Goal: Transaction & Acquisition: Purchase product/service

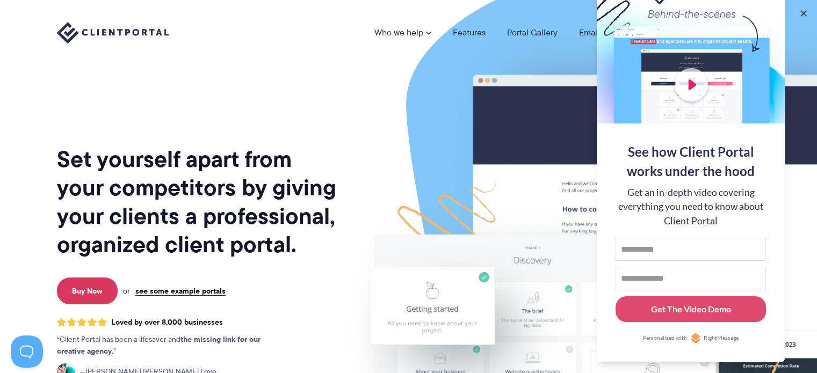
click at [338, 60] on div "Who we help Who we help View pricing Agencies See how Client Portal can help gi…" at bounding box center [408, 33] width 817 height 66
click at [803, 12] on button at bounding box center [803, 13] width 13 height 13
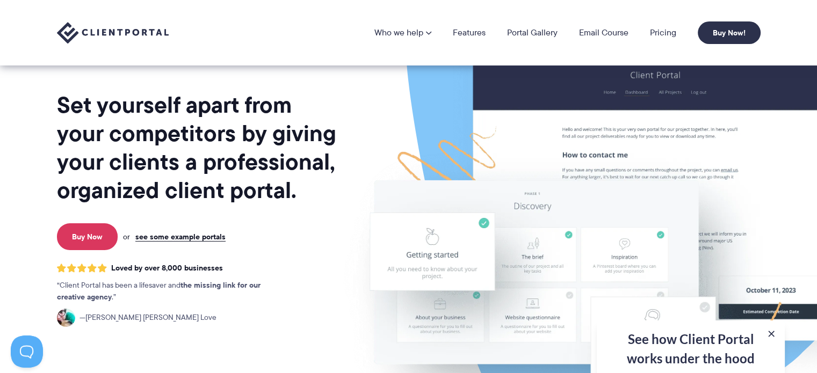
scroll to position [54, 0]
click at [663, 30] on link "Pricing" at bounding box center [663, 32] width 26 height 9
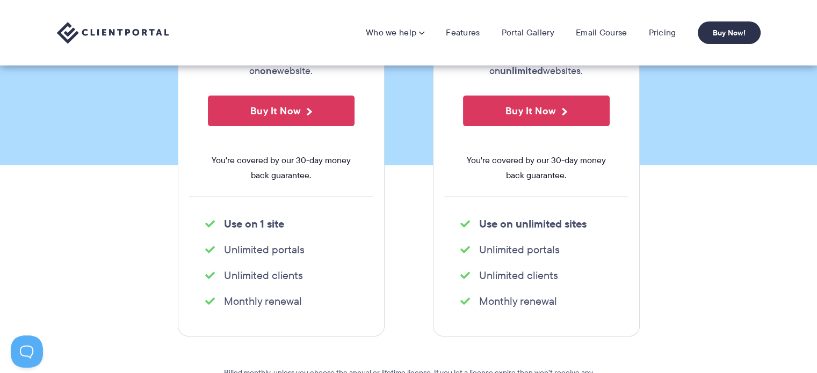
scroll to position [215, 0]
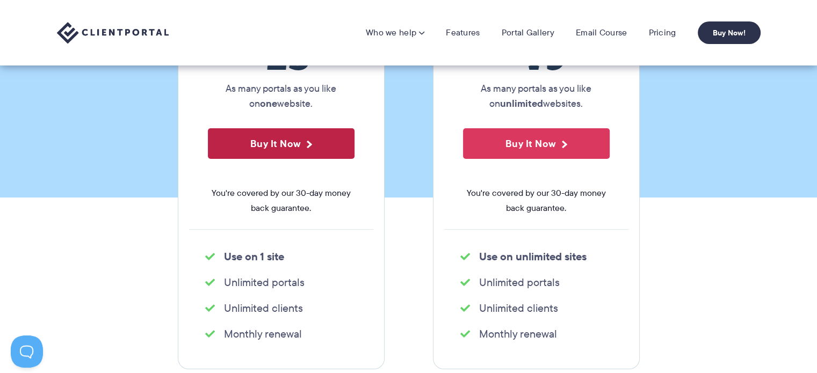
click at [307, 149] on button "Buy It Now" at bounding box center [281, 143] width 147 height 31
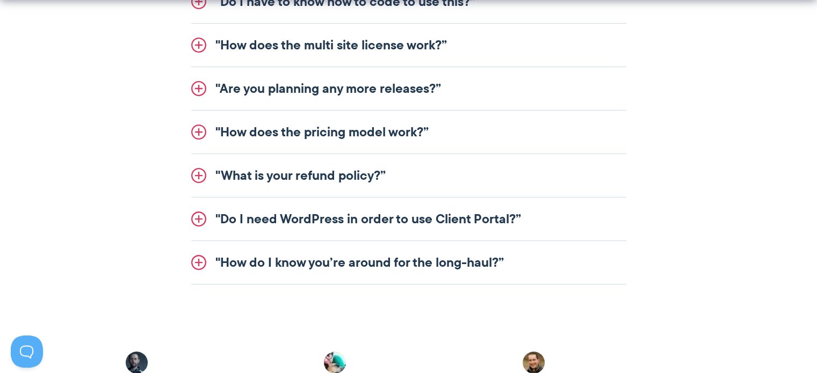
scroll to position [2730, 0]
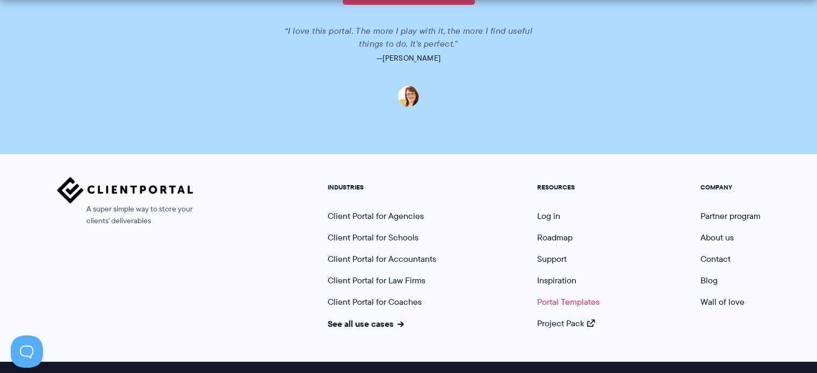
click at [559, 296] on link "Portal Templates" at bounding box center [568, 302] width 62 height 12
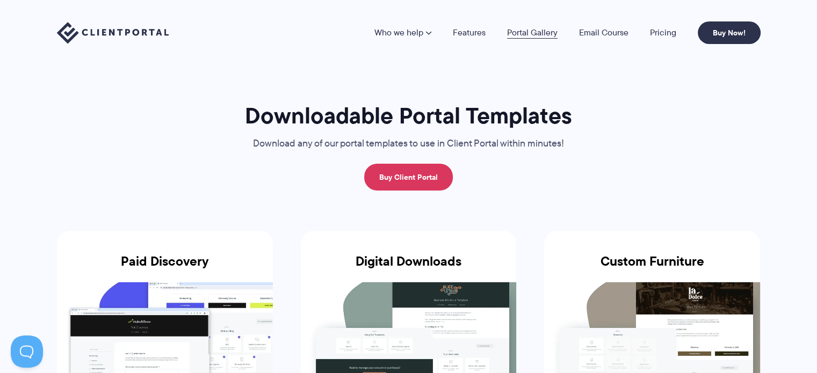
click at [530, 34] on link "Portal Gallery" at bounding box center [532, 32] width 50 height 9
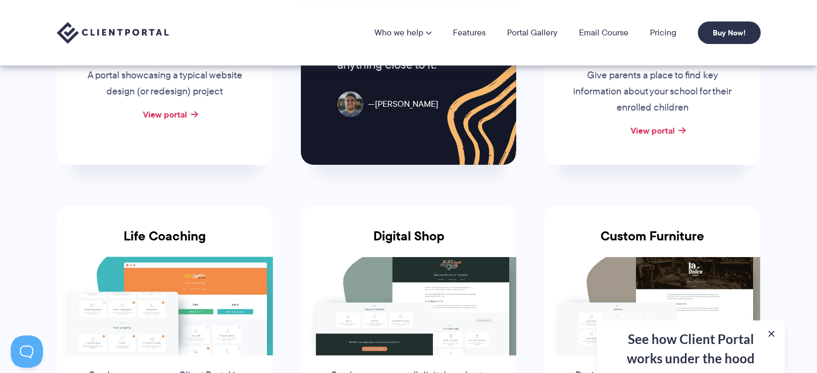
scroll to position [582, 0]
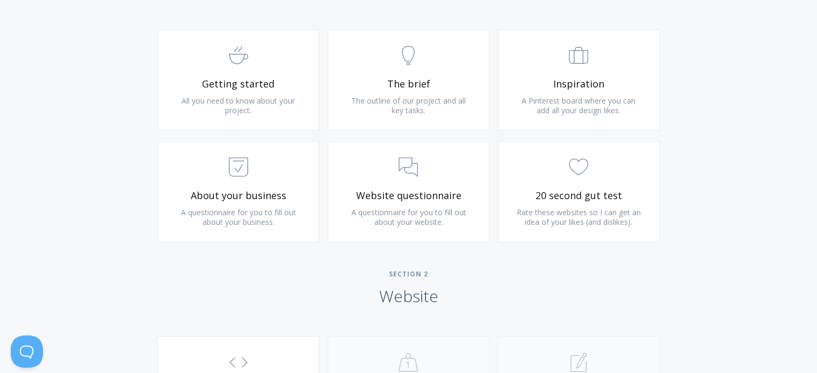
scroll to position [698, 0]
